Goal: Information Seeking & Learning: Check status

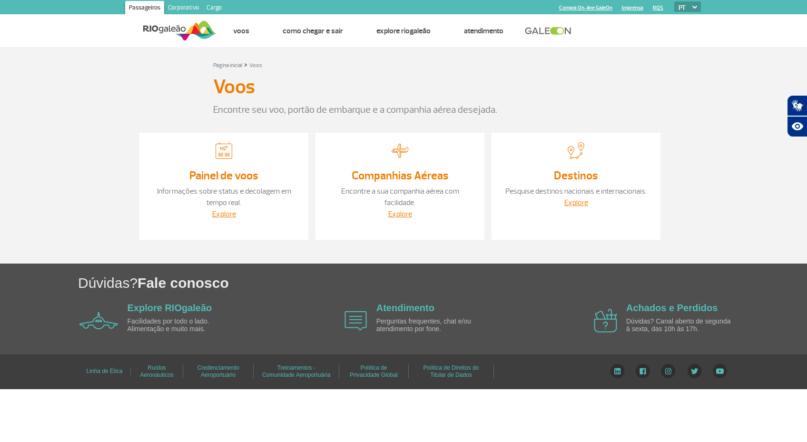
drag, startPoint x: 207, startPoint y: 187, endPoint x: 207, endPoint y: 194, distance: 7.1
click at [207, 190] on p "Informações sobre status e decolagem em tempo real." at bounding box center [224, 197] width 150 height 23
click at [219, 190] on link "Informações sobre status e decolagem em tempo real." at bounding box center [224, 197] width 134 height 21
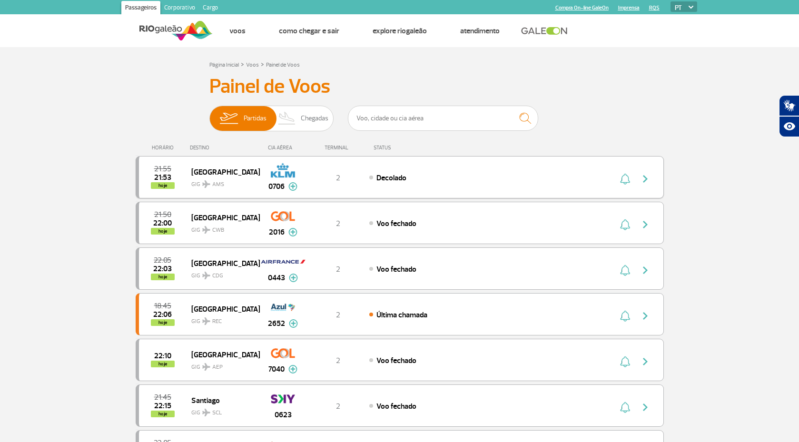
click at [643, 176] on img "button" at bounding box center [644, 178] width 11 height 11
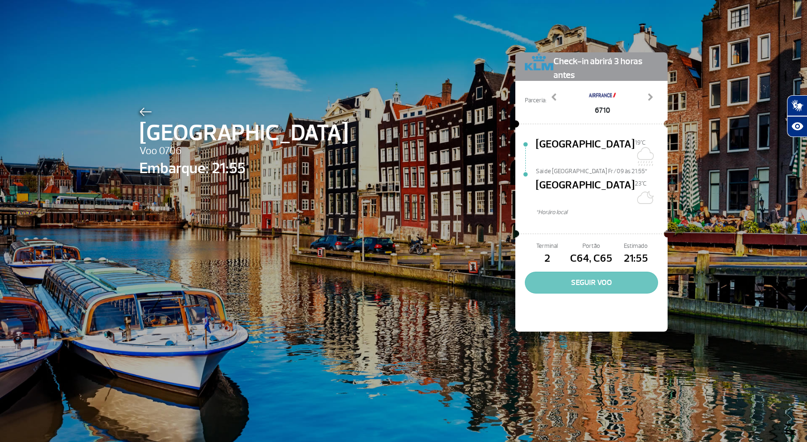
click at [569, 272] on button "SEGUIR VOO" at bounding box center [591, 283] width 133 height 22
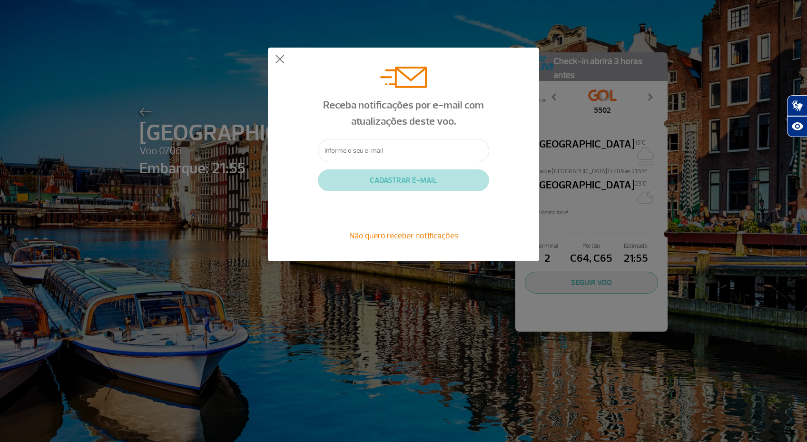
click at [410, 236] on span "Não quero receber notificações" at bounding box center [403, 235] width 109 height 10
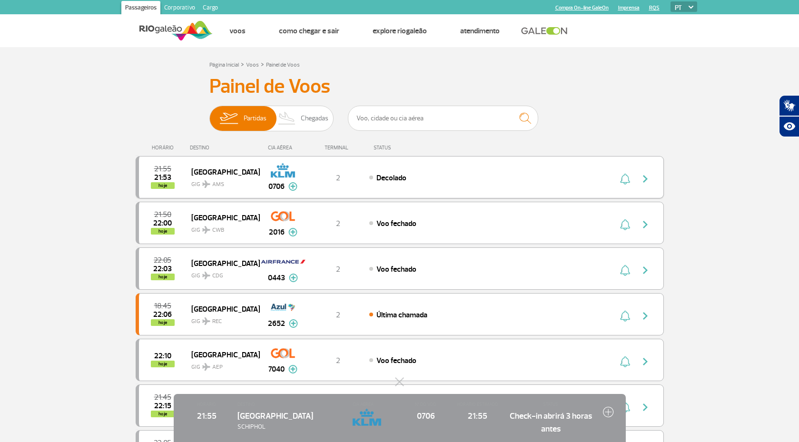
click at [391, 177] on span "Decolado" at bounding box center [391, 178] width 30 height 10
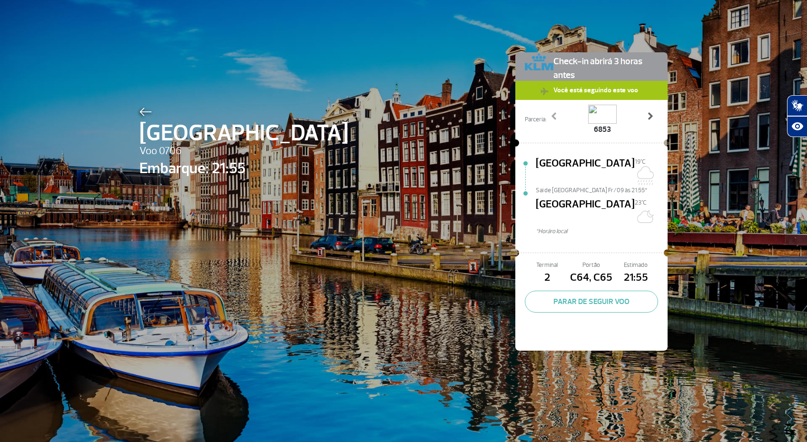
click at [645, 115] on span at bounding box center [650, 116] width 10 height 10
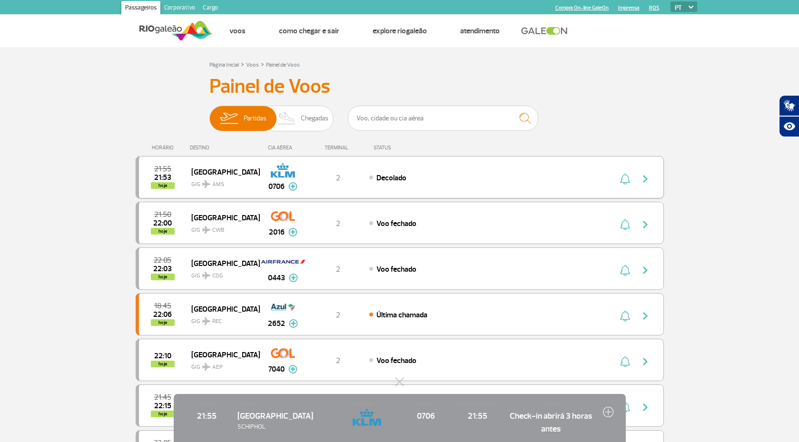
click at [643, 176] on img "button" at bounding box center [644, 178] width 11 height 11
click at [390, 116] on input "text" at bounding box center [443, 118] width 190 height 25
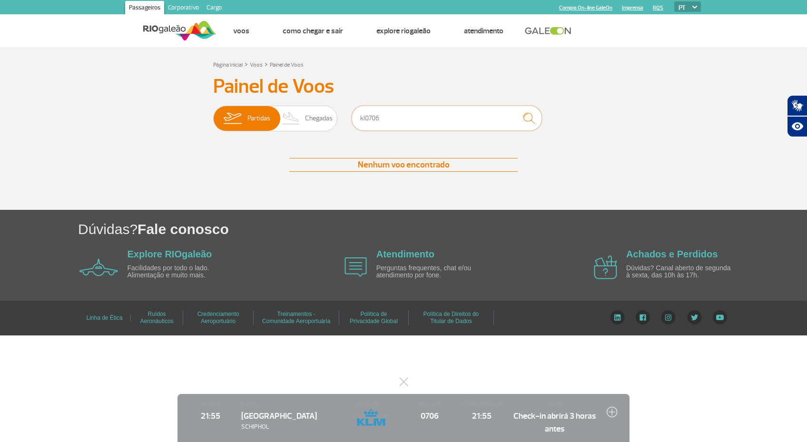
type input "kl0706"
click at [530, 118] on img "submit" at bounding box center [529, 118] width 20 height 20
click at [263, 118] on span "Partidas" at bounding box center [258, 118] width 23 height 25
click at [213, 114] on input "Partidas Chegadas" at bounding box center [213, 114] width 0 height 0
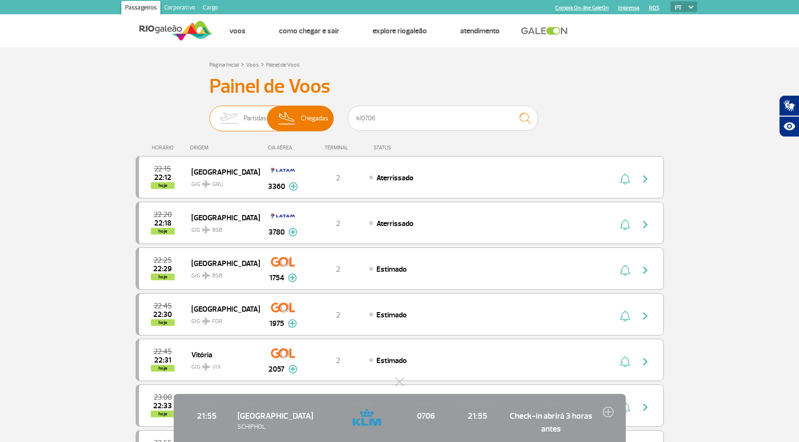
click at [239, 117] on img at bounding box center [229, 118] width 30 height 25
click at [209, 114] on input "Partidas Chegadas" at bounding box center [209, 114] width 0 height 0
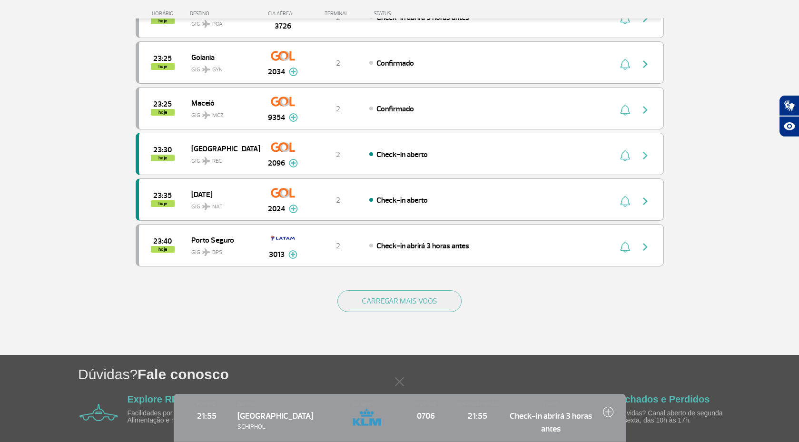
scroll to position [847, 0]
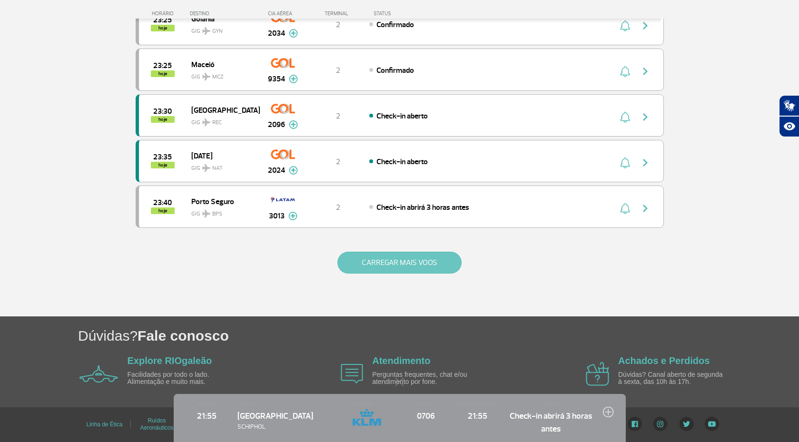
click at [423, 261] on button "CARREGAR MAIS VOOS" at bounding box center [399, 263] width 124 height 22
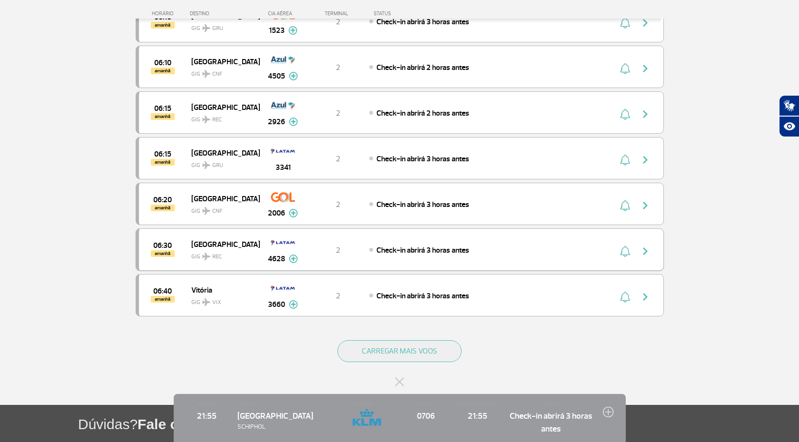
scroll to position [1720, 0]
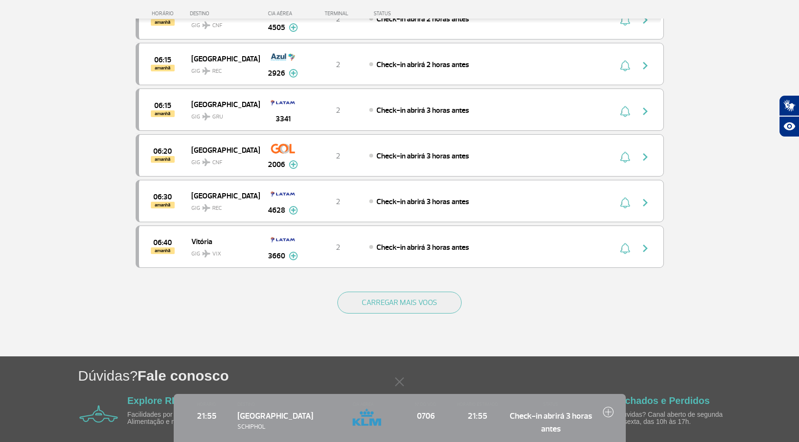
click at [608, 409] on img at bounding box center [608, 411] width 11 height 11
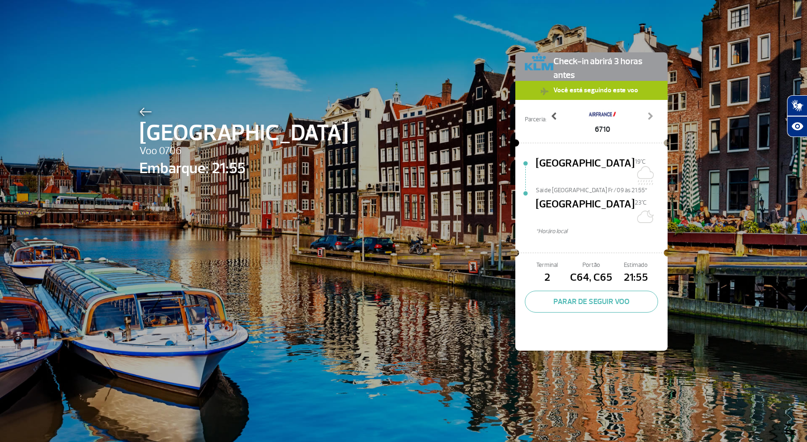
click at [553, 114] on span at bounding box center [555, 116] width 10 height 10
click at [553, 115] on span at bounding box center [555, 116] width 10 height 10
click at [558, 116] on link "Previous" at bounding box center [554, 123] width 17 height 24
click at [646, 112] on span at bounding box center [650, 116] width 10 height 10
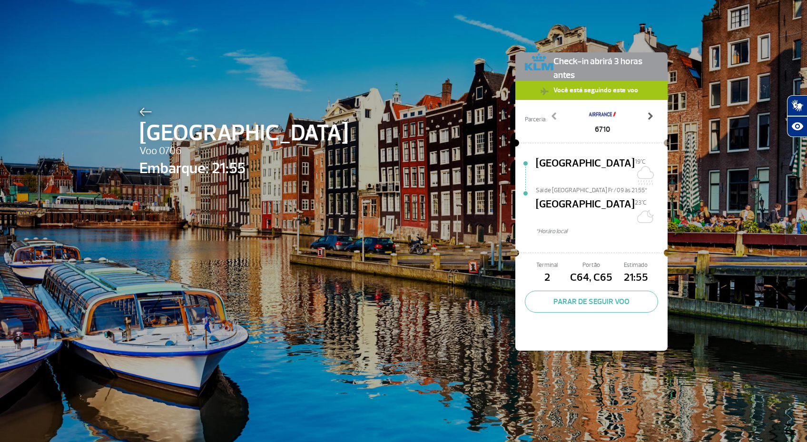
click at [646, 112] on span at bounding box center [650, 116] width 10 height 10
click at [660, 112] on div "Parceria: 5502 6710 6853 Previous Next" at bounding box center [591, 119] width 152 height 38
click at [647, 114] on span at bounding box center [650, 116] width 10 height 10
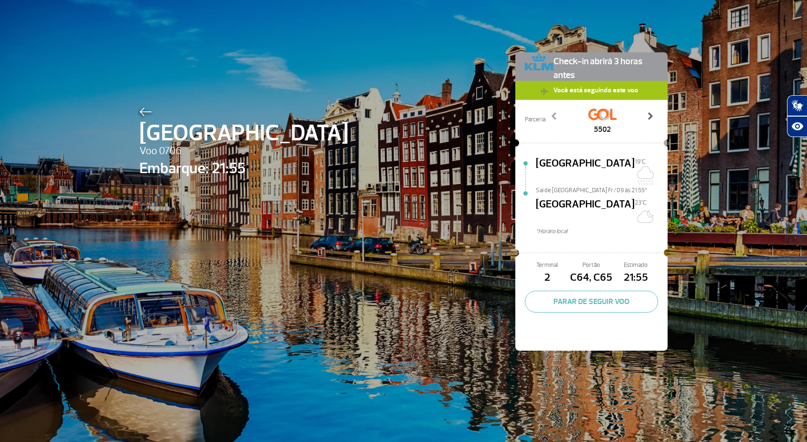
click at [648, 115] on span at bounding box center [650, 116] width 10 height 10
click at [646, 115] on span at bounding box center [650, 116] width 10 height 10
click at [645, 115] on span at bounding box center [650, 116] width 10 height 10
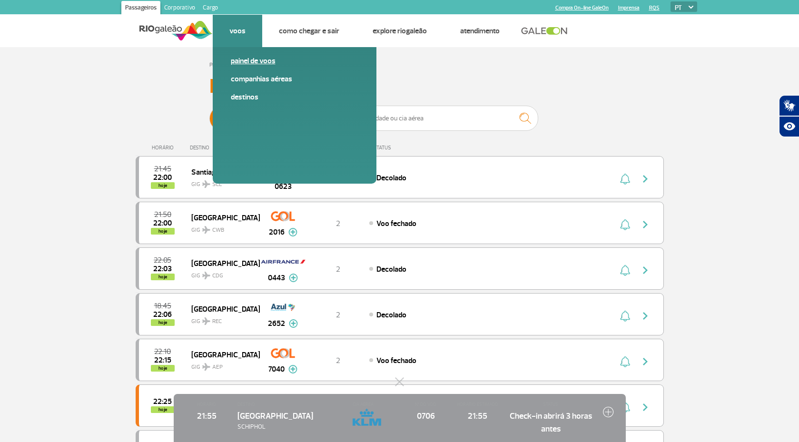
click at [243, 58] on link "Painel de voos" at bounding box center [295, 61] width 128 height 10
click at [245, 92] on link "Destinos" at bounding box center [295, 97] width 128 height 10
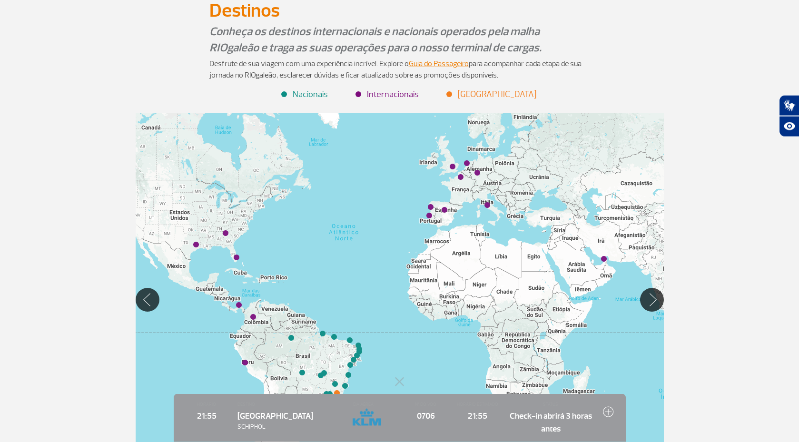
scroll to position [146, 0]
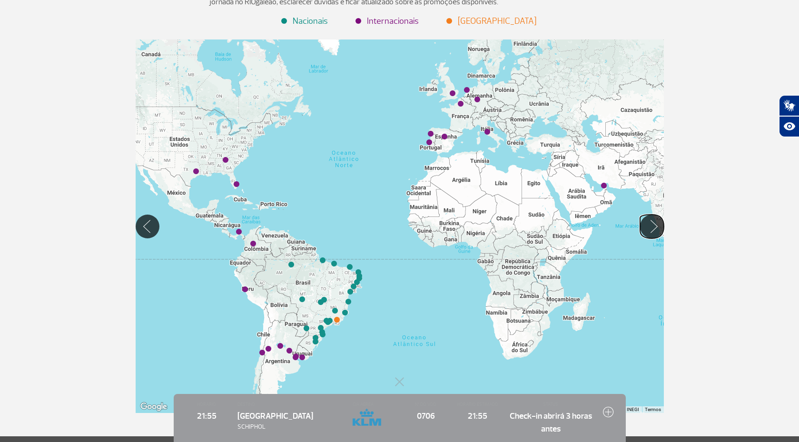
click at [650, 228] on button "Mover para direita" at bounding box center [652, 227] width 24 height 24
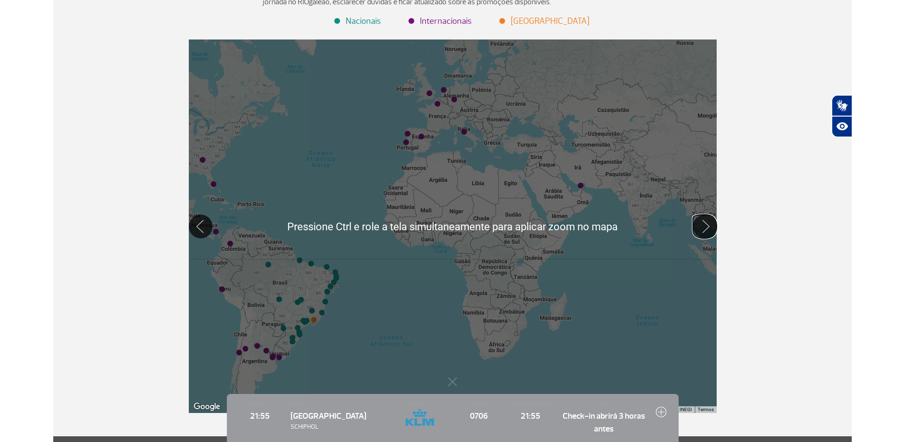
scroll to position [49, 0]
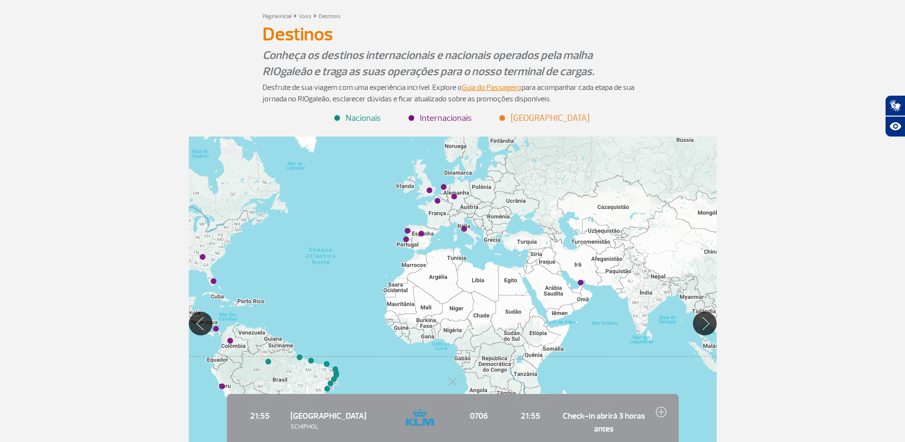
drag, startPoint x: 99, startPoint y: 14, endPoint x: 105, endPoint y: 19, distance: 7.4
click at [105, 19] on div "Página inicial > Voos > Destinos Destinos Destinos Conheça os destinos internac…" at bounding box center [452, 266] width 905 height 535
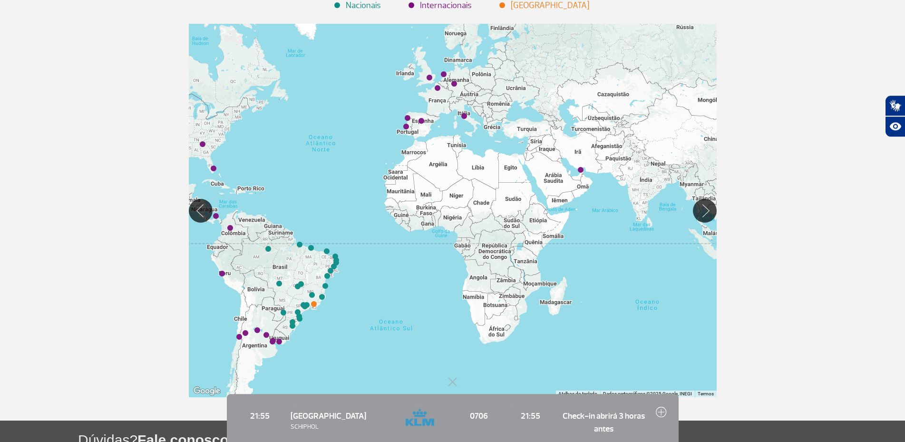
scroll to position [194, 0]
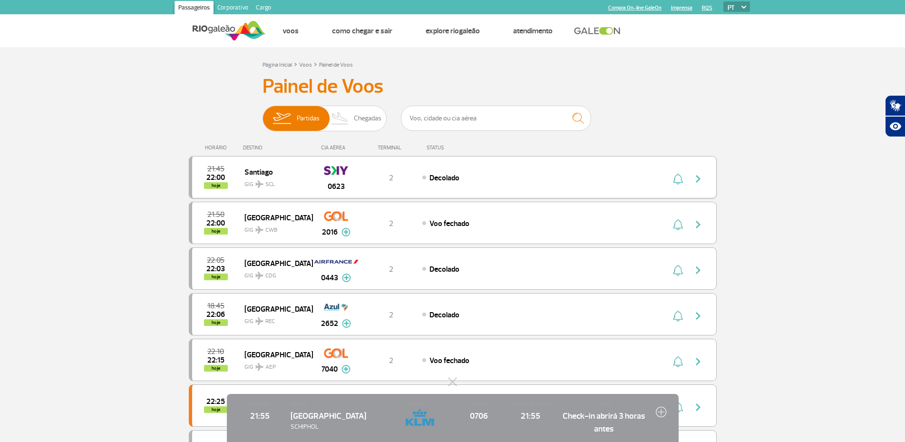
click at [336, 176] on img at bounding box center [336, 170] width 24 height 16
click at [211, 24] on img at bounding box center [229, 30] width 73 height 23
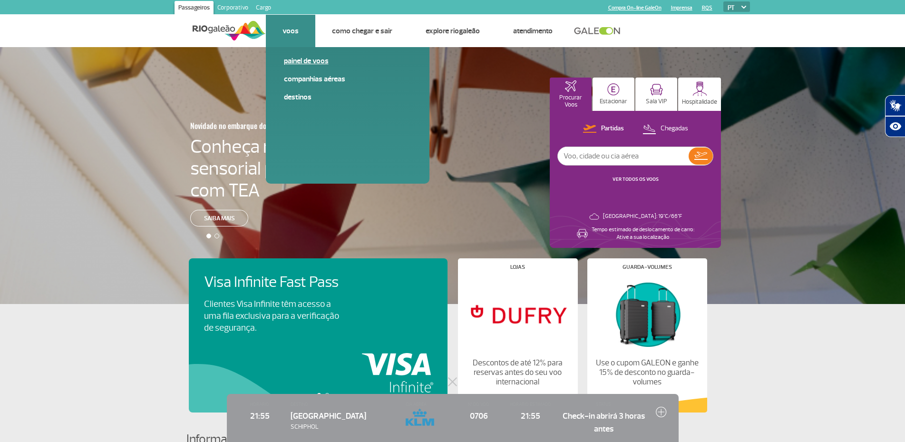
click at [299, 59] on link "Painel de voos" at bounding box center [348, 61] width 128 height 10
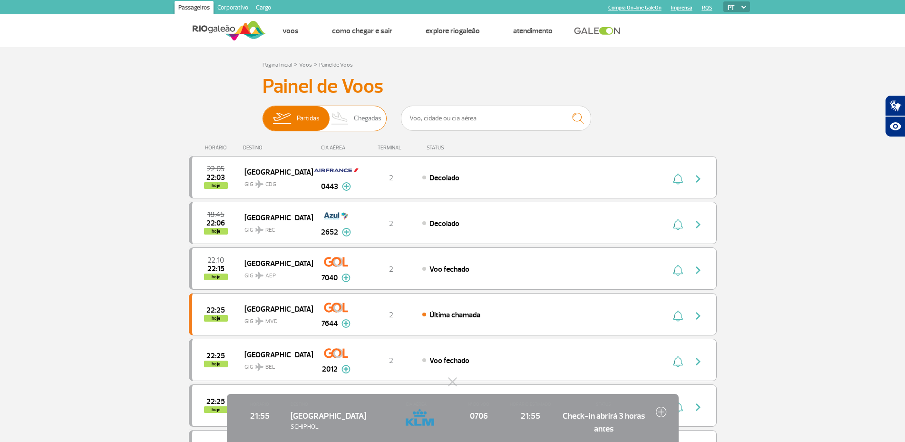
click at [282, 117] on img at bounding box center [282, 118] width 30 height 25
click at [263, 114] on input "Partidas Chegadas" at bounding box center [263, 114] width 0 height 0
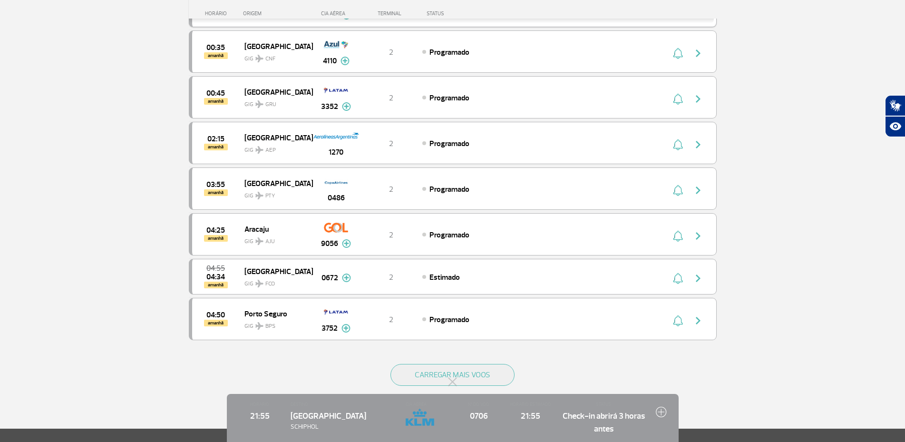
scroll to position [840, 0]
